Goal: Task Accomplishment & Management: Use online tool/utility

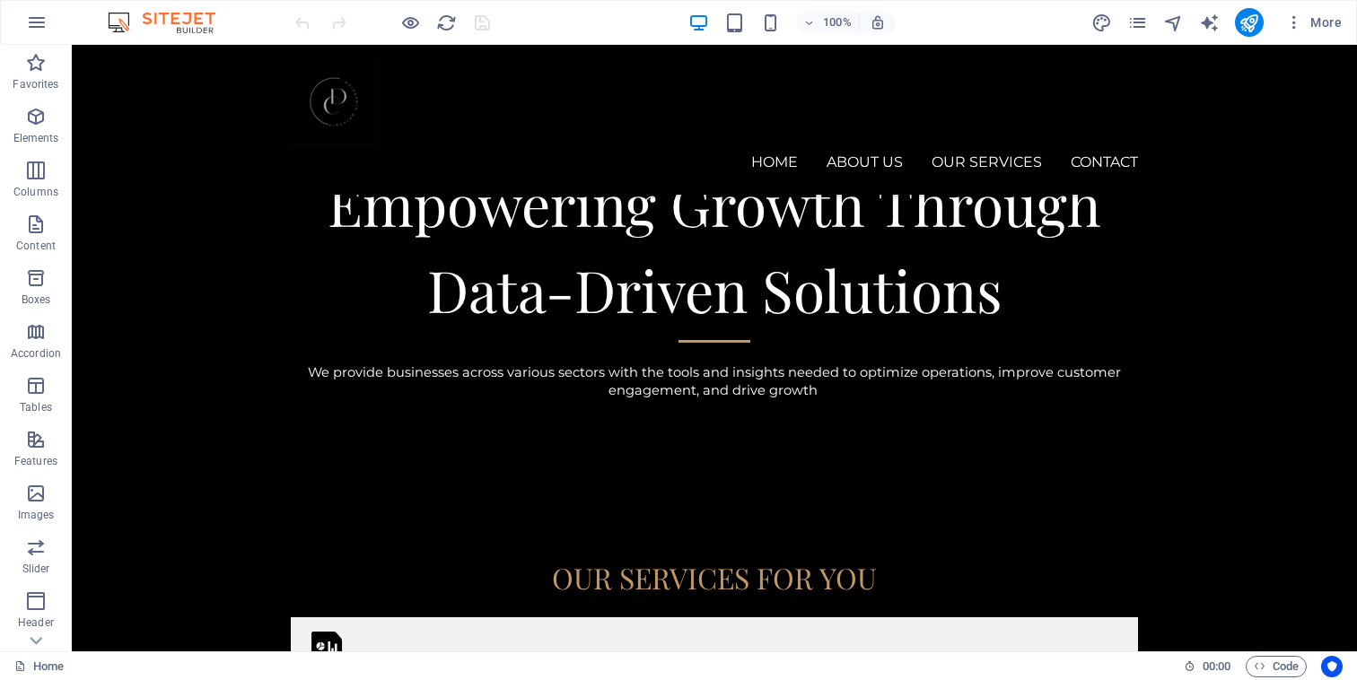
scroll to position [590, 0]
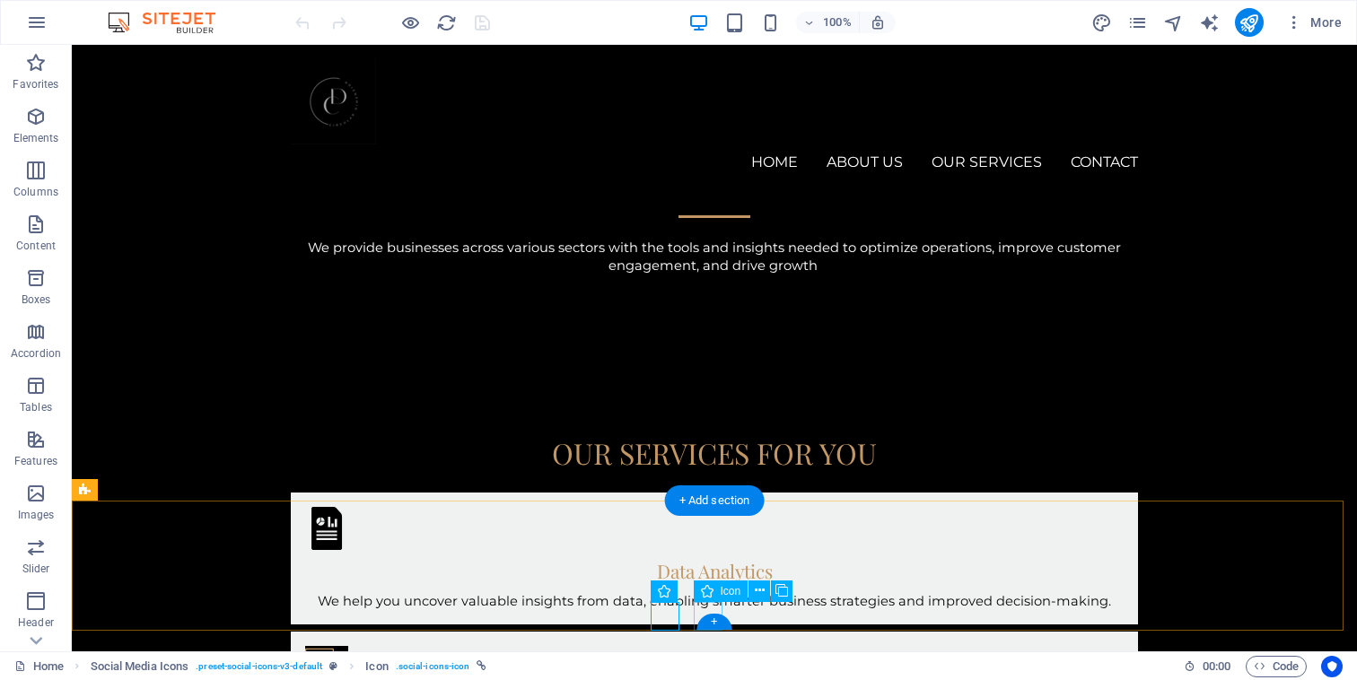
click at [756, 589] on icon at bounding box center [760, 590] width 10 height 19
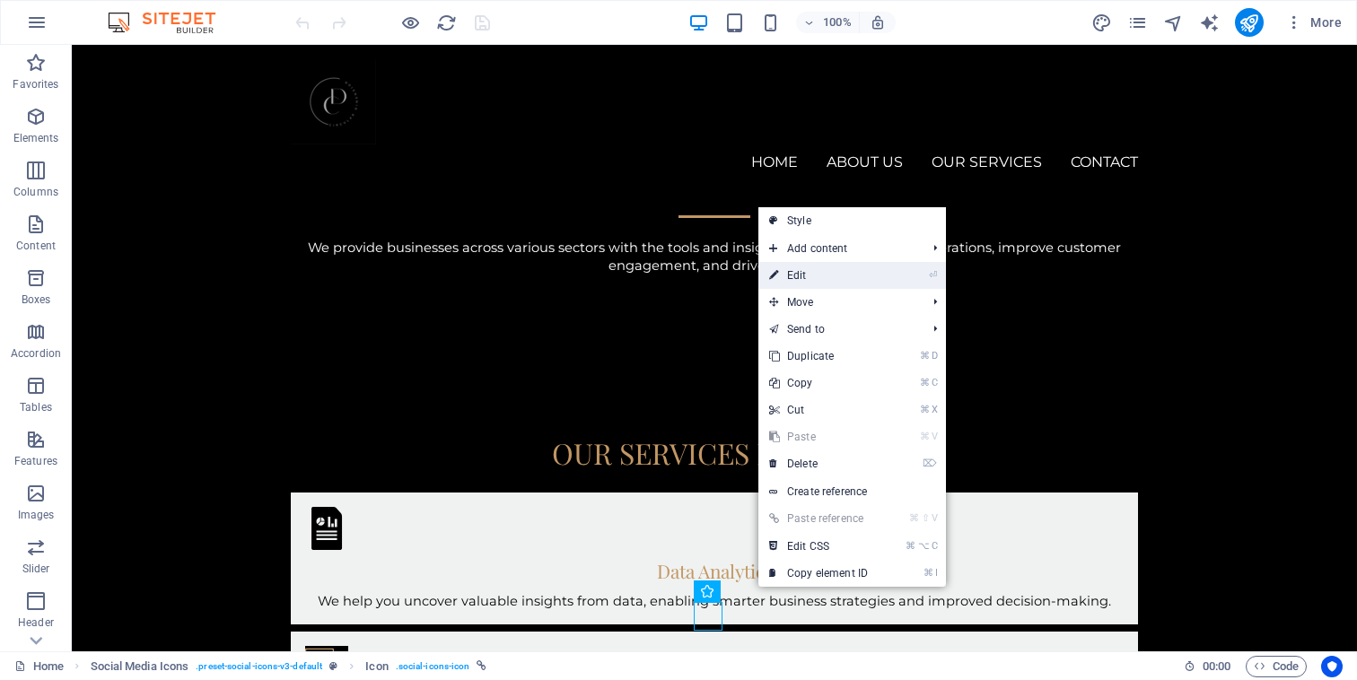
click at [809, 267] on link "⏎ Edit" at bounding box center [818, 275] width 120 height 27
select select "xMidYMid"
select select "px"
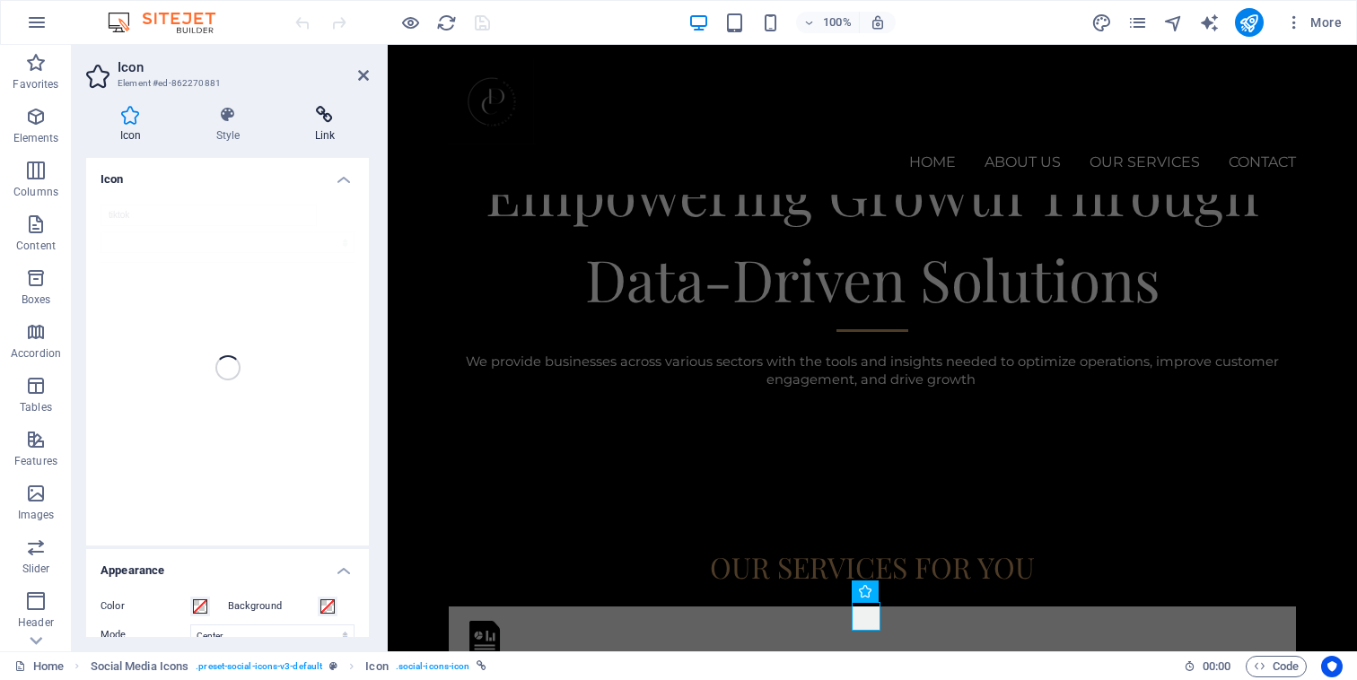
click at [328, 129] on h4 "Link" at bounding box center [325, 125] width 88 height 38
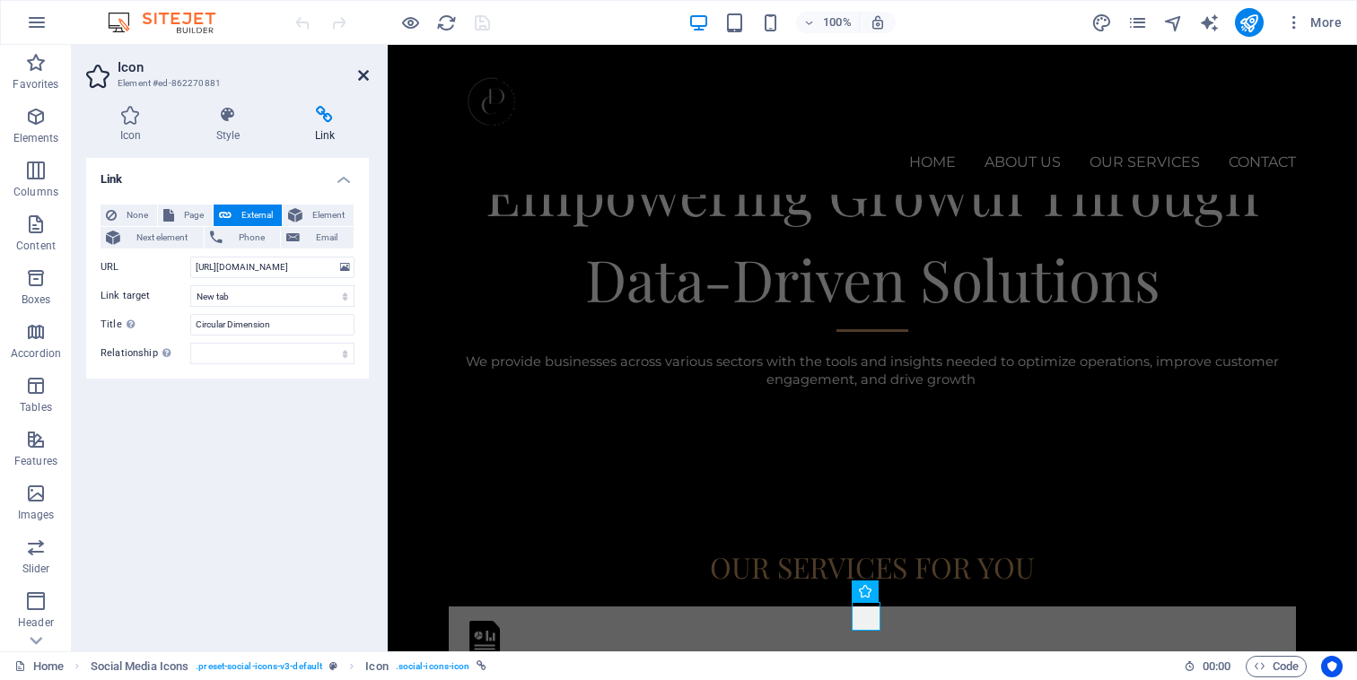
click at [365, 78] on icon at bounding box center [363, 75] width 11 height 14
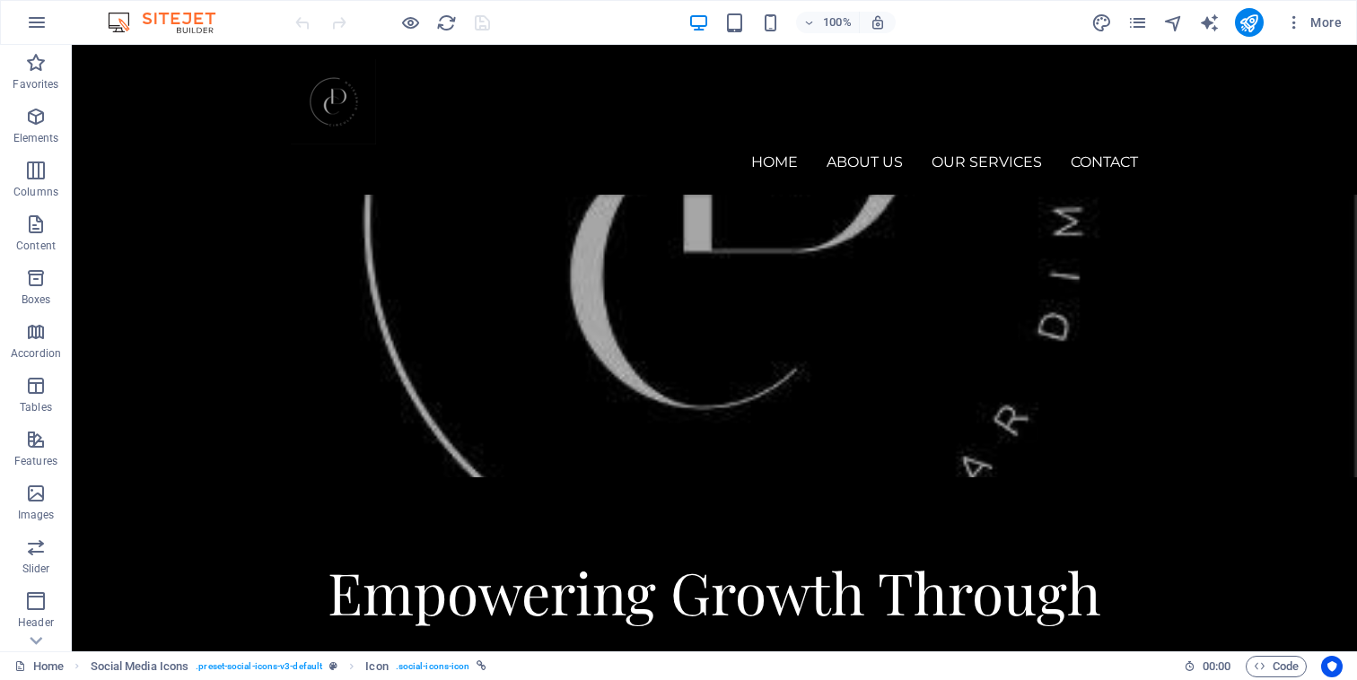
scroll to position [0, 0]
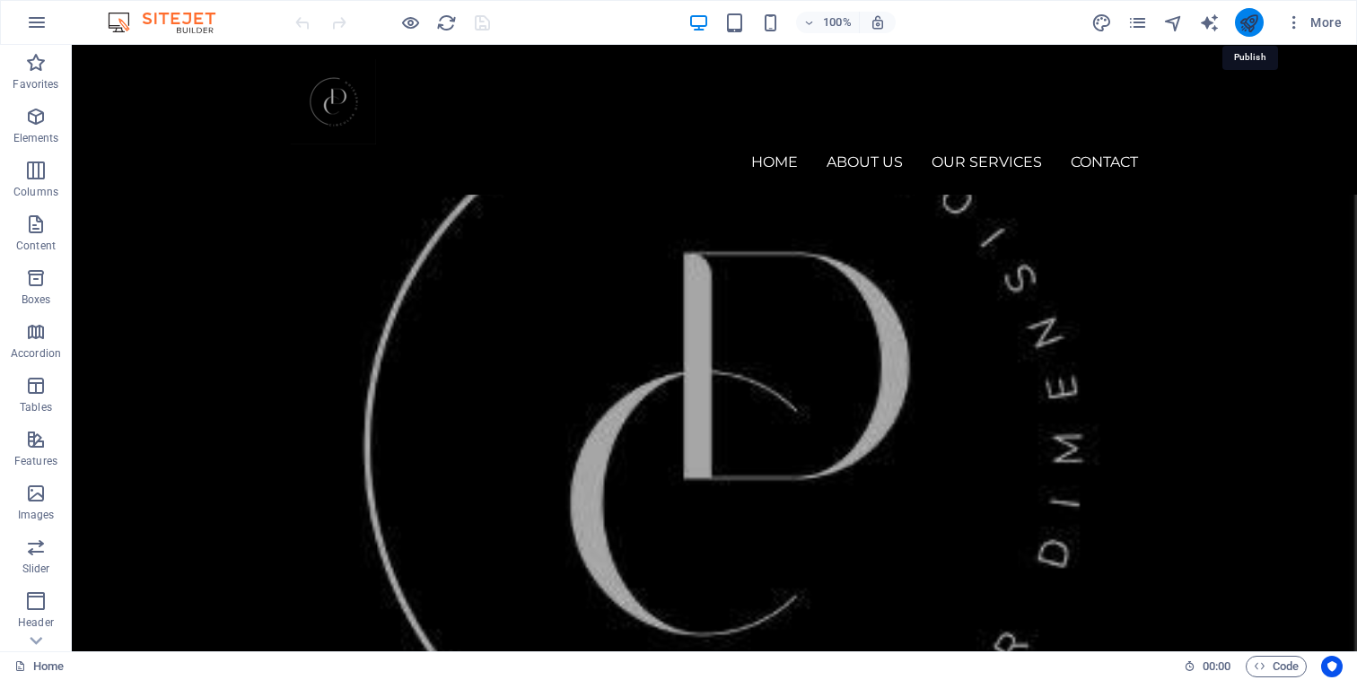
click at [1250, 20] on icon "publish" at bounding box center [1248, 23] width 21 height 21
click at [1294, 22] on icon "button" at bounding box center [1294, 22] width 18 height 18
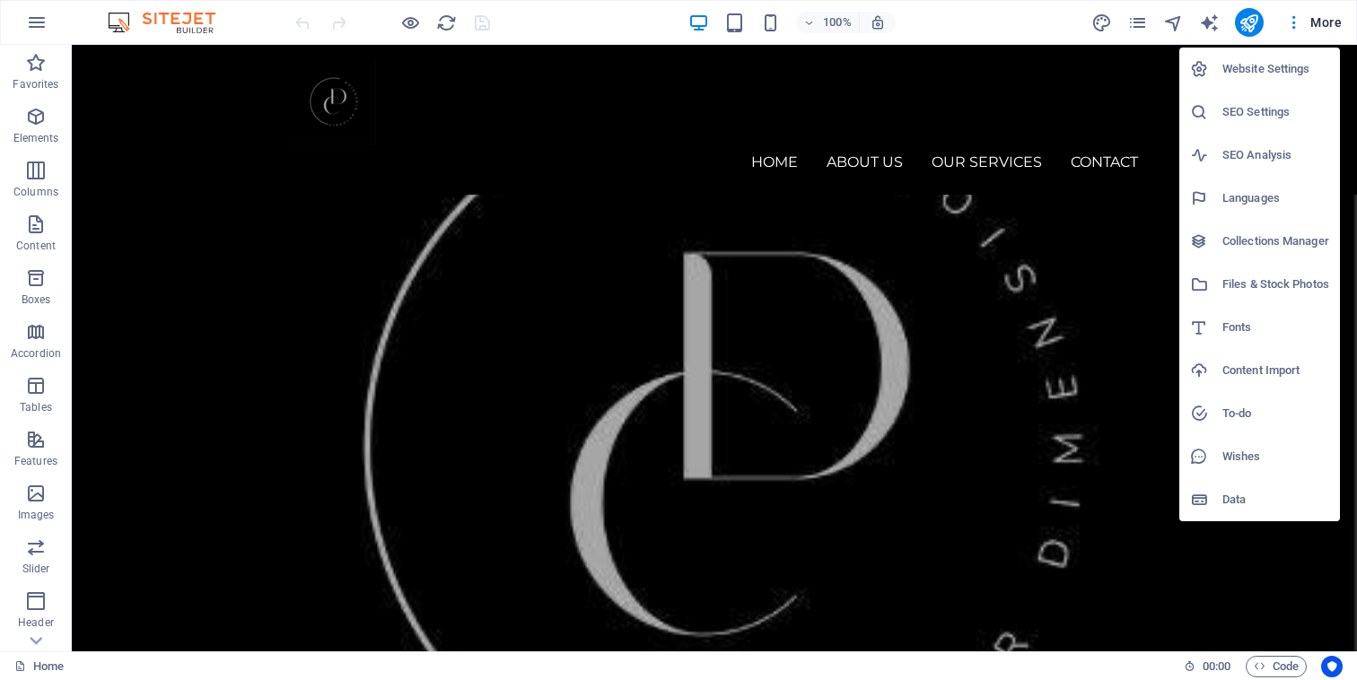
click at [446, 22] on div at bounding box center [678, 340] width 1357 height 680
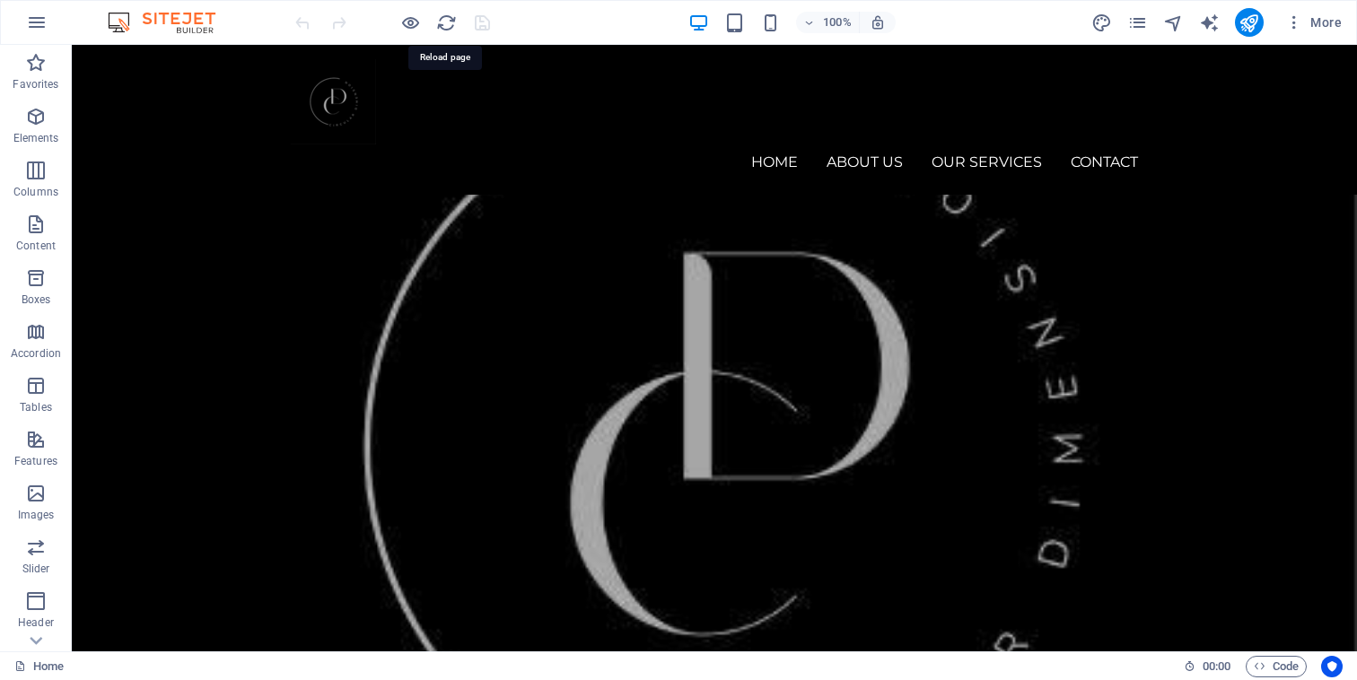
click at [446, 22] on icon "reload" at bounding box center [446, 23] width 21 height 21
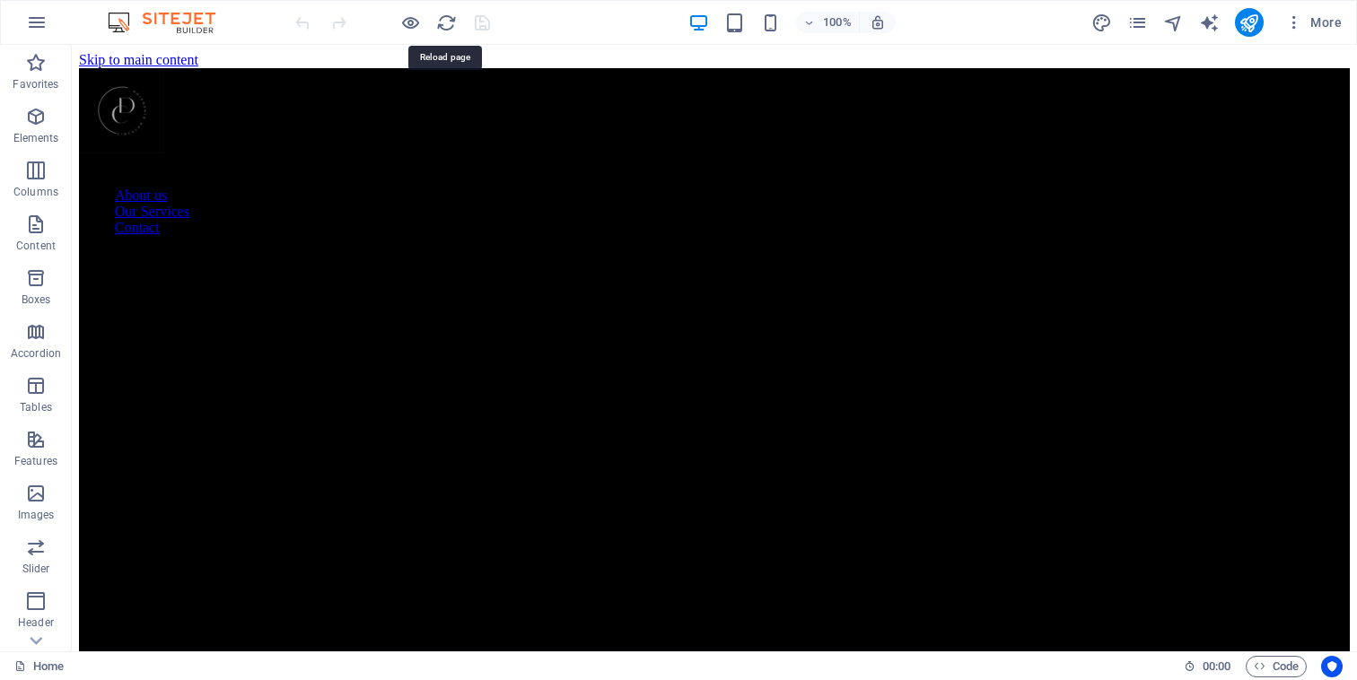
click at [446, 22] on icon "reload" at bounding box center [446, 23] width 21 height 21
click at [1244, 23] on icon "publish" at bounding box center [1248, 23] width 21 height 21
